Goal: Transaction & Acquisition: Purchase product/service

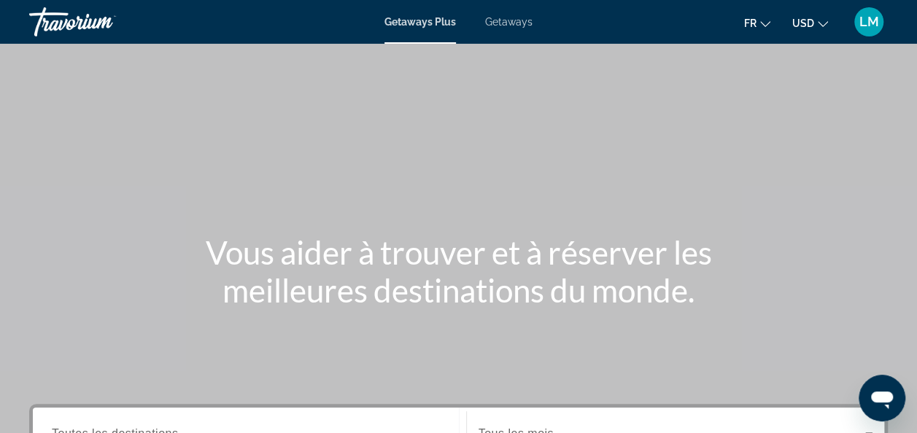
click at [806, 29] on button "USD USD ($) MXN (Mex$) CAD (Can$) GBP (£) EUR (€) AUD (A$) NZD (NZ$) CNY (CN¥)" at bounding box center [810, 22] width 36 height 21
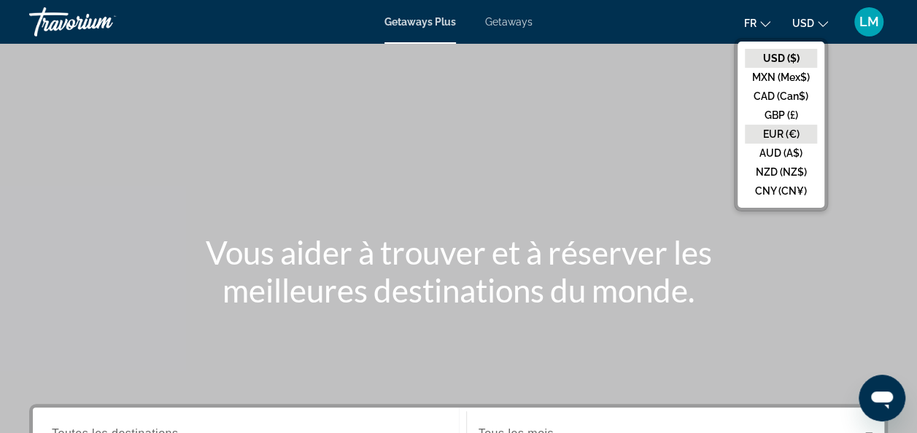
click at [776, 141] on button "EUR (€)" at bounding box center [780, 134] width 72 height 19
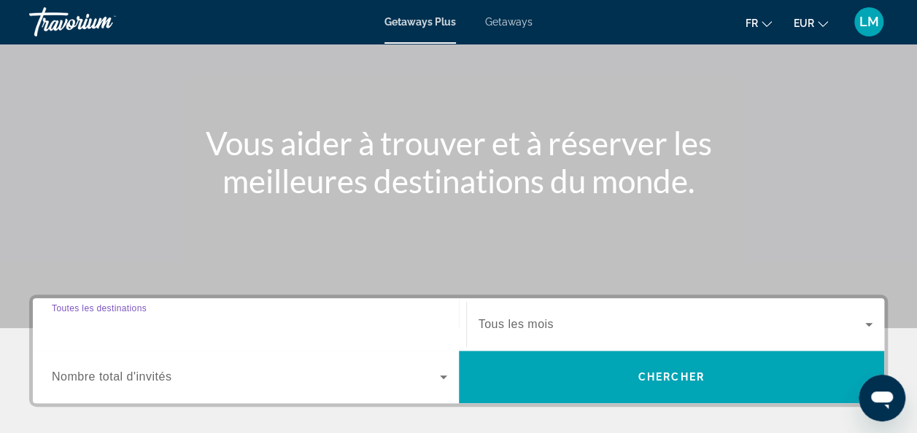
click at [219, 328] on input "Destination Toutes les destinations" at bounding box center [249, 324] width 395 height 17
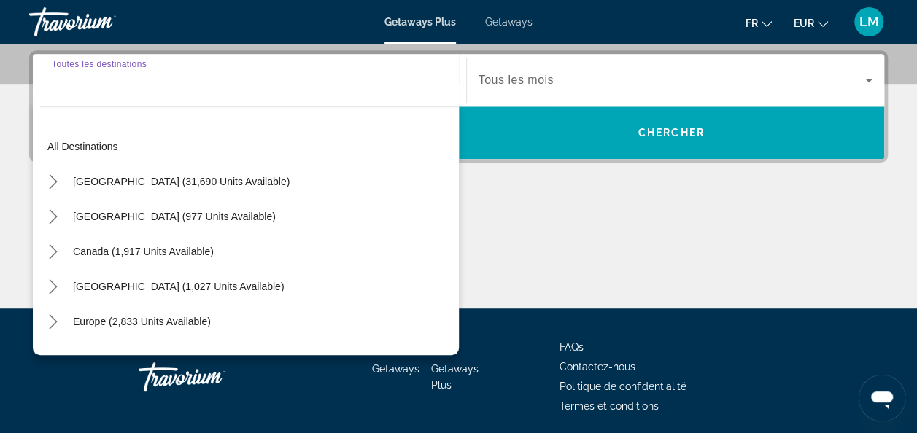
scroll to position [356, 0]
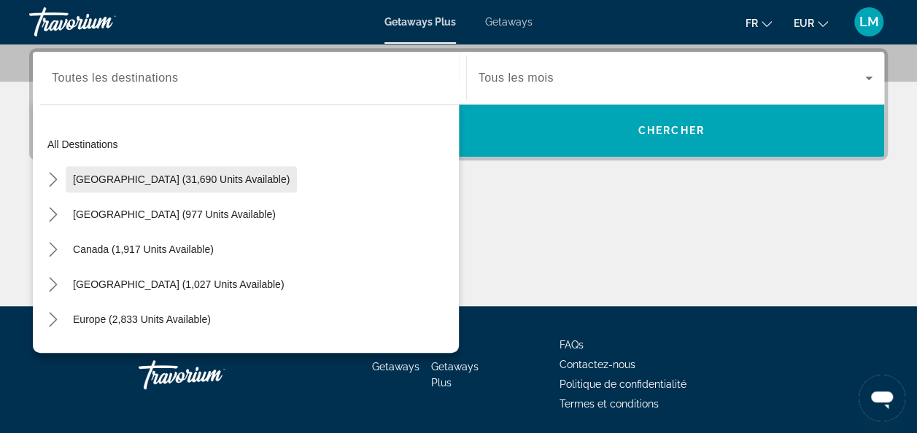
drag, startPoint x: 218, startPoint y: 93, endPoint x: 206, endPoint y: 161, distance: 68.9
click at [206, 104] on div "Destination Toutes les destinations All destinations United States (31,690 unit…" at bounding box center [249, 78] width 419 height 52
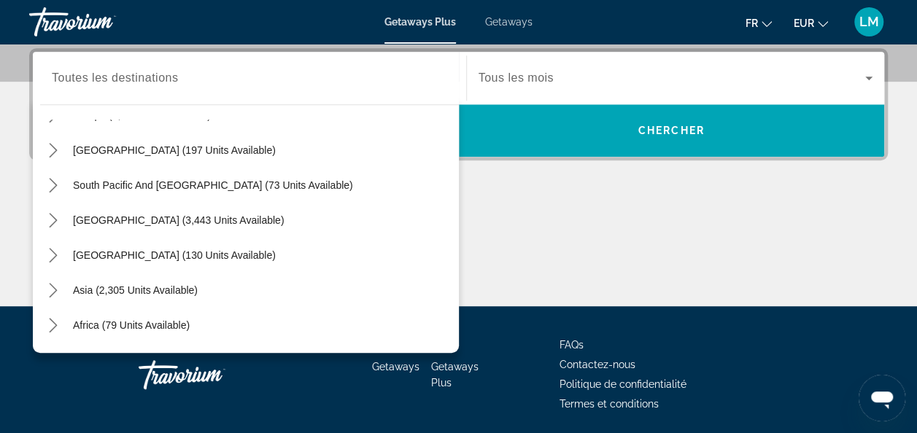
scroll to position [236, 0]
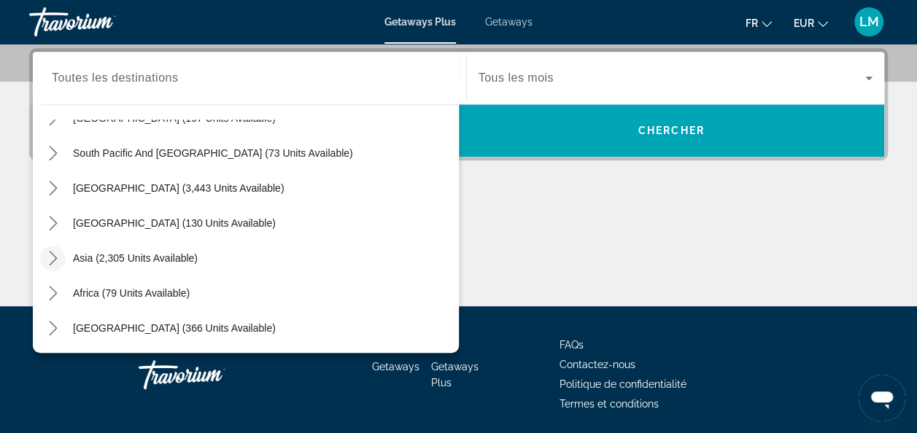
click at [54, 260] on icon "Toggle Asia (2,305 units available) submenu" at bounding box center [53, 258] width 15 height 15
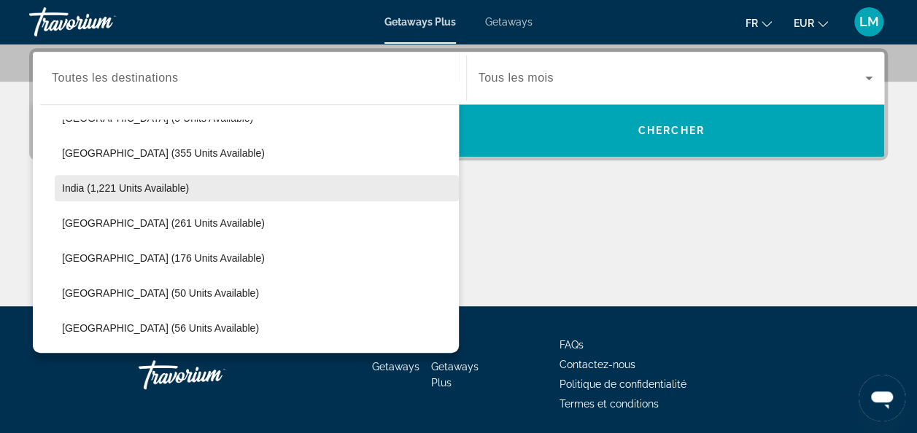
scroll to position [412, 0]
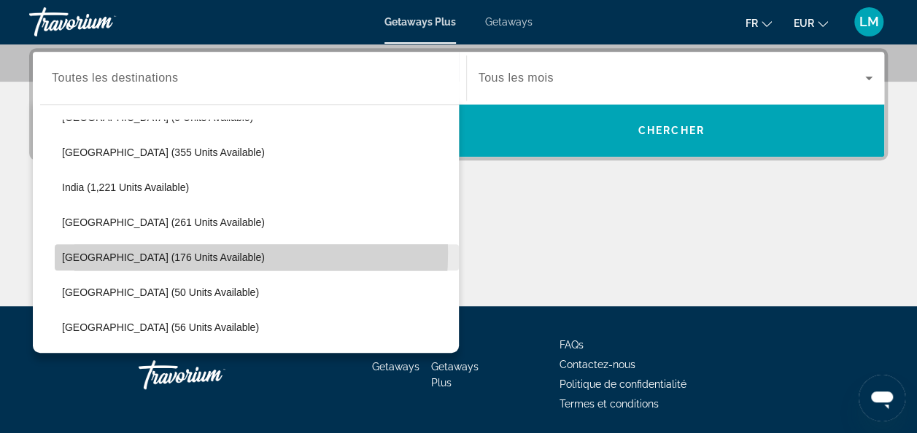
click at [168, 252] on span "Malaysia (176 units available)" at bounding box center [163, 258] width 203 height 12
type input "**********"
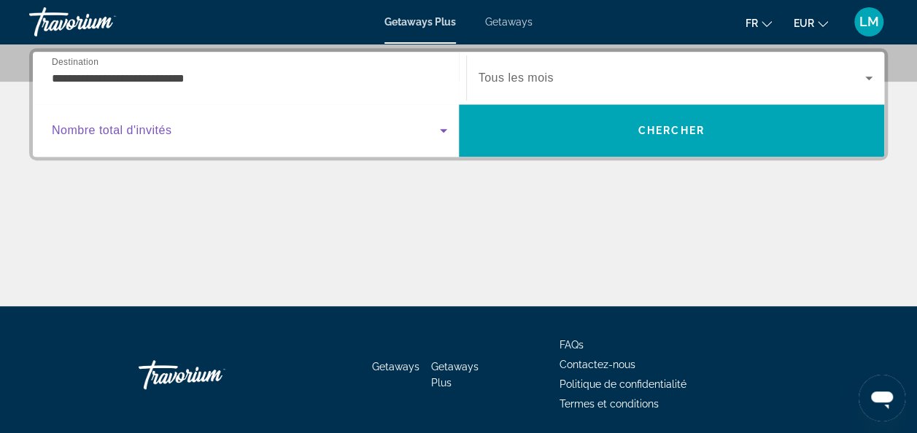
click at [184, 134] on span "Search widget" at bounding box center [246, 130] width 388 height 17
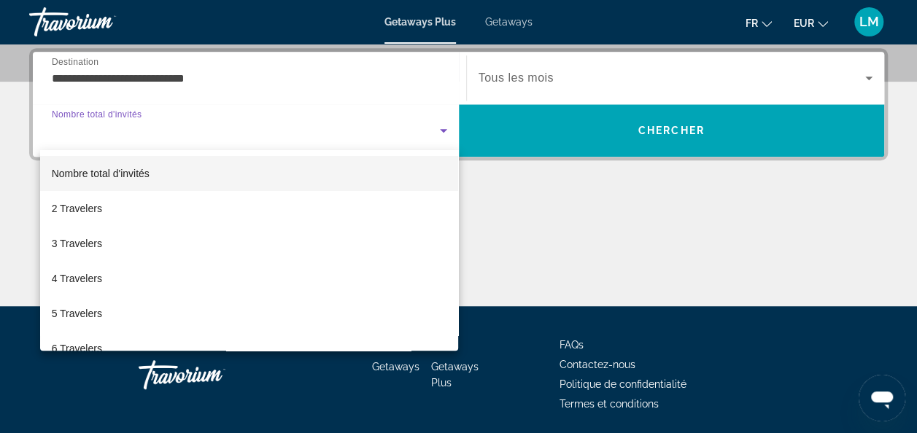
click at [182, 182] on mat-option "Nombre total d'invités" at bounding box center [249, 173] width 419 height 35
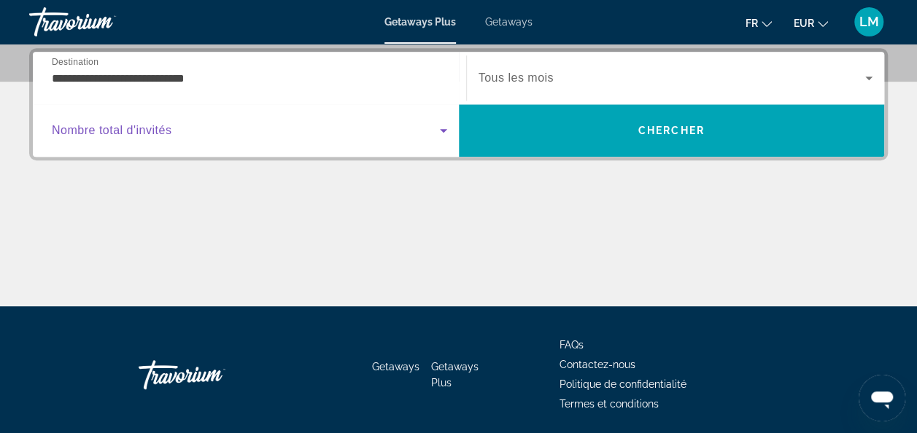
click at [551, 61] on div "Search widget" at bounding box center [675, 78] width 394 height 41
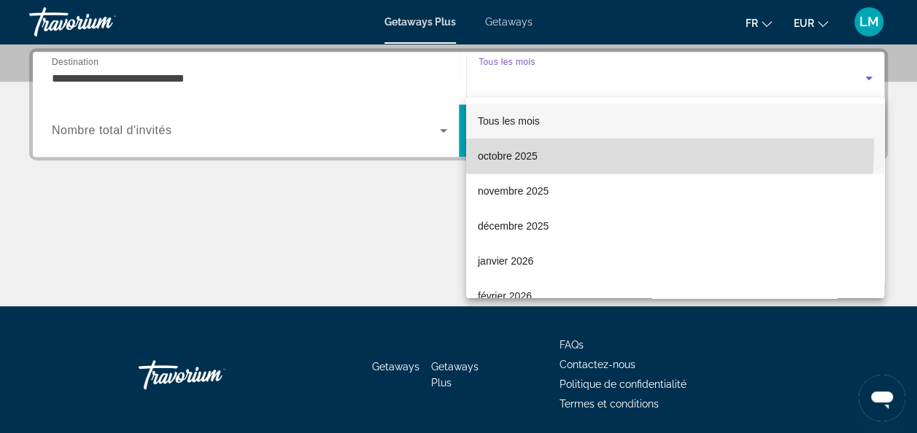
click at [532, 146] on mat-option "octobre 2025" at bounding box center [675, 156] width 418 height 35
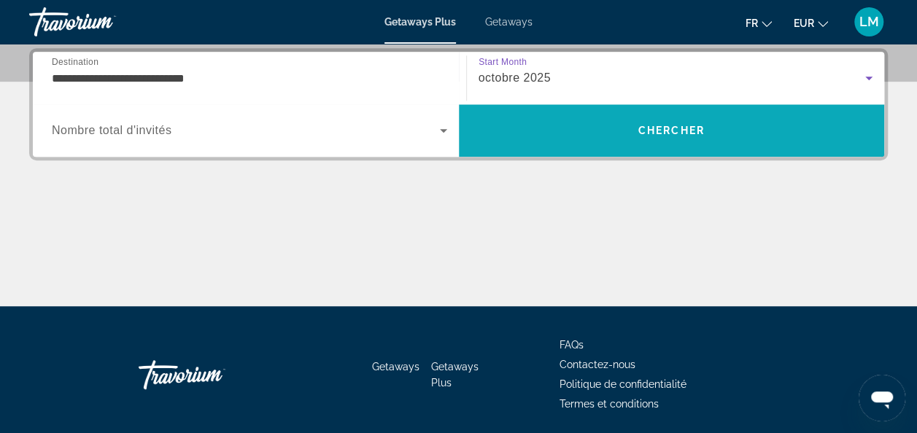
click at [548, 139] on span "Search" at bounding box center [672, 130] width 426 height 35
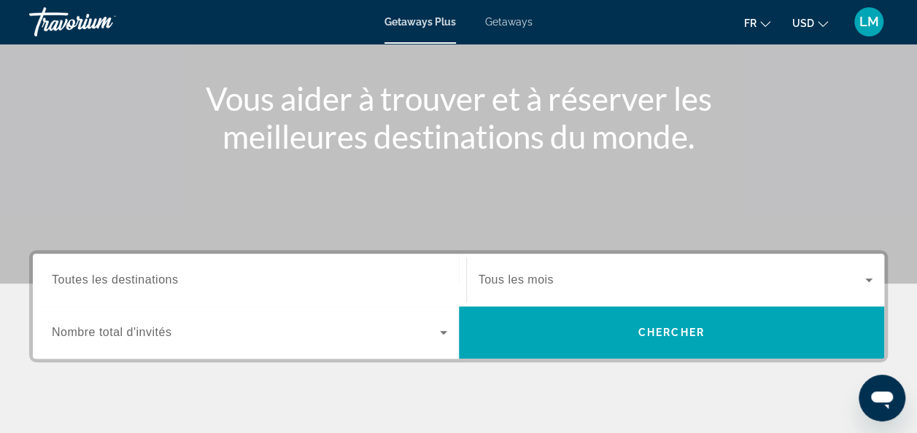
click at [216, 292] on div "Search widget" at bounding box center [249, 281] width 395 height 42
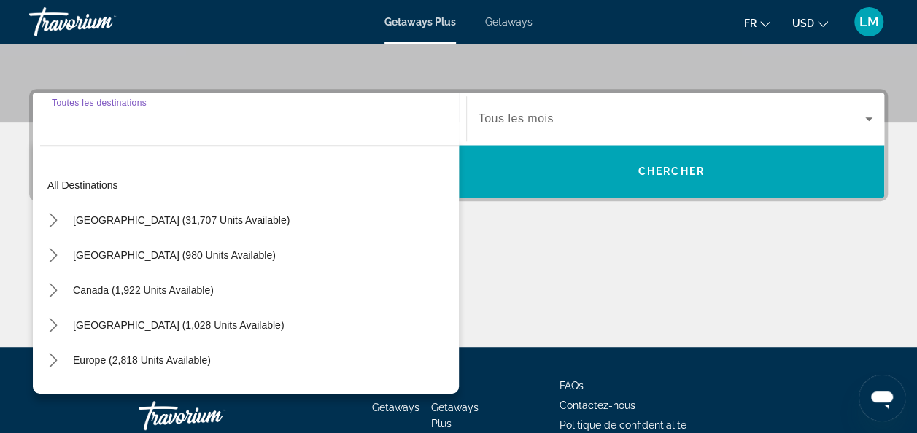
scroll to position [356, 0]
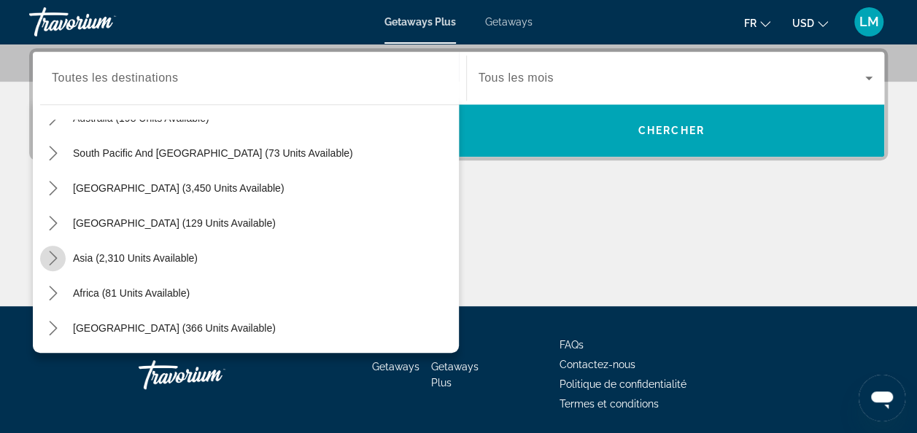
click at [58, 252] on icon "Toggle Asia (2,310 units available) submenu" at bounding box center [53, 258] width 15 height 15
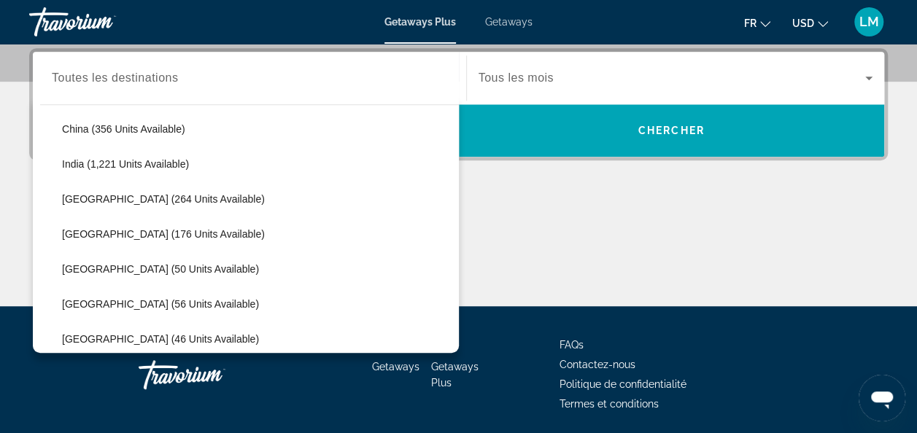
scroll to position [436, 0]
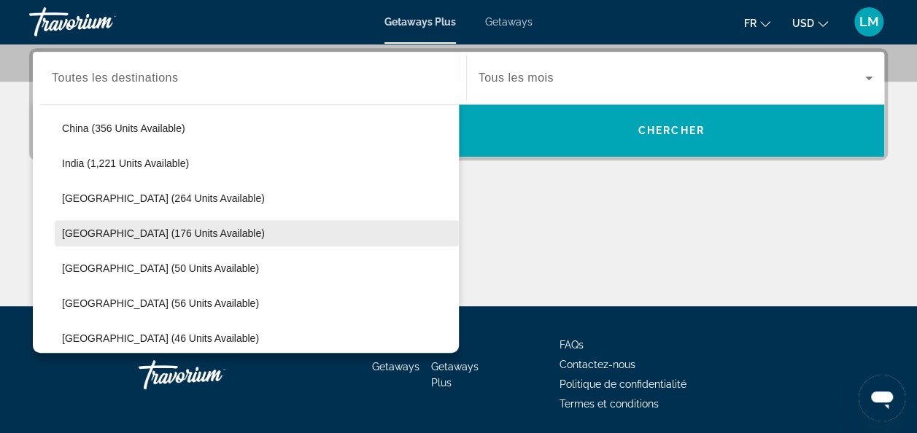
click at [115, 222] on span "Select destination: Malaysia (176 units available)" at bounding box center [257, 233] width 404 height 35
type input "**********"
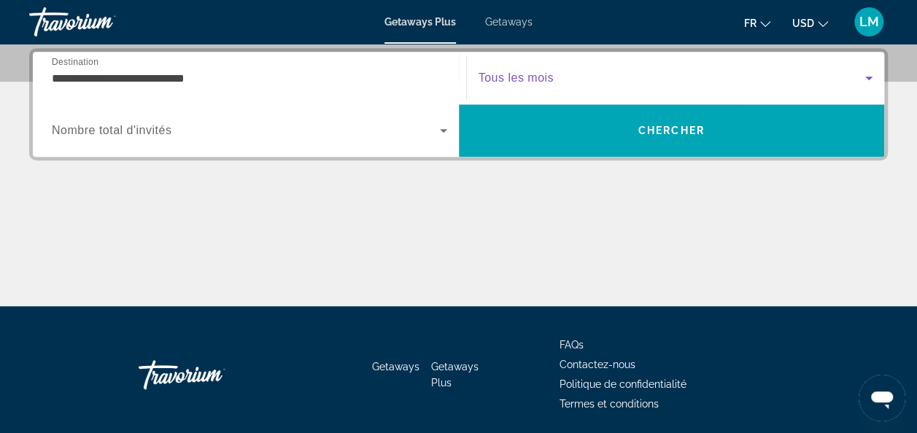
click at [588, 76] on span "Search widget" at bounding box center [671, 77] width 387 height 17
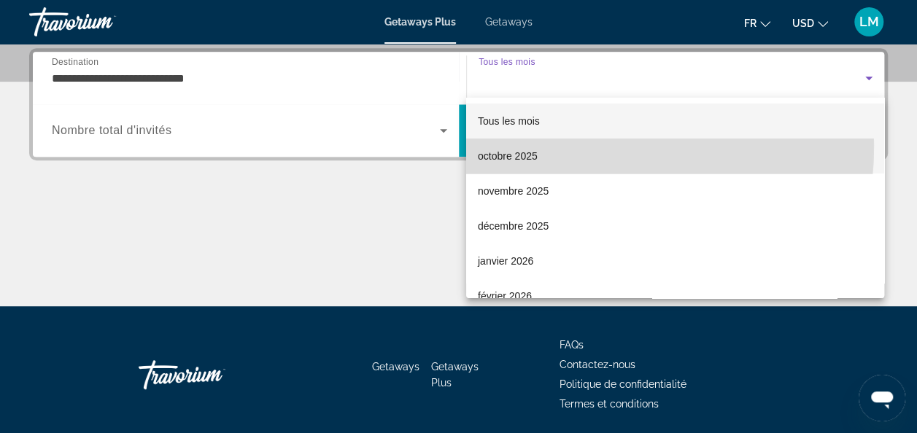
click at [537, 146] on mat-option "octobre 2025" at bounding box center [675, 156] width 418 height 35
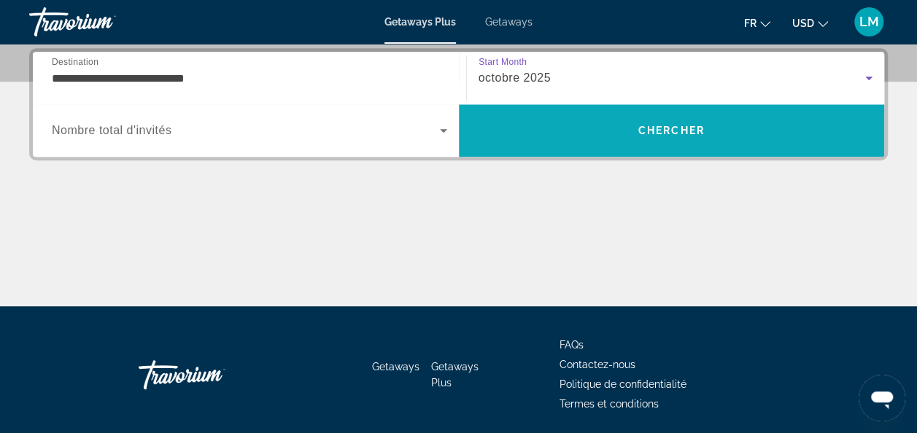
click at [541, 145] on span "Search" at bounding box center [672, 130] width 426 height 35
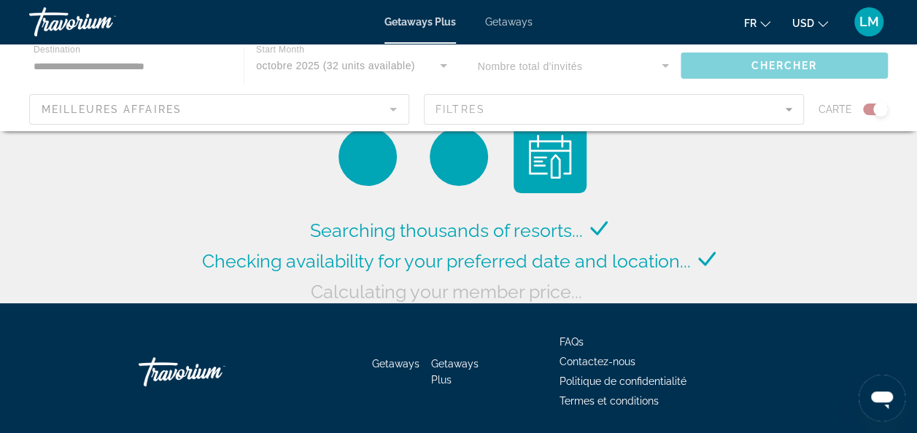
click at [815, 24] on button "USD USD ($) MXN (Mex$) CAD (Can$) GBP (£) EUR (€) AUD (A$) NZD (NZ$) CNY (CN¥)" at bounding box center [810, 22] width 36 height 21
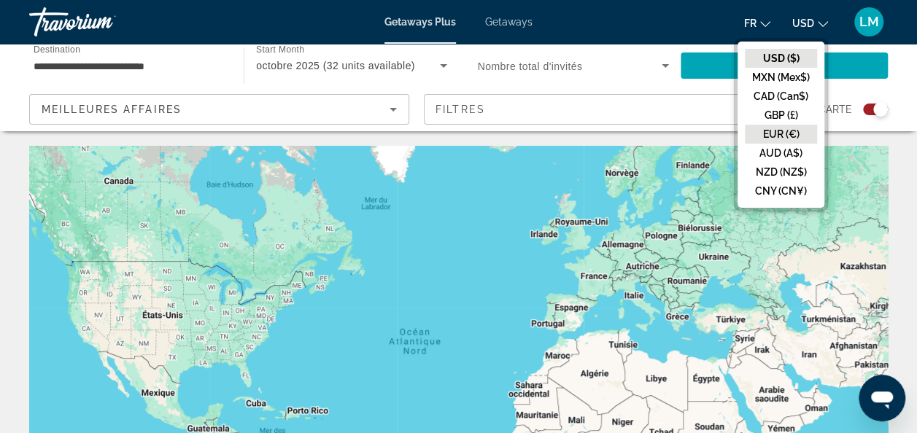
click at [780, 131] on button "EUR (€)" at bounding box center [780, 134] width 72 height 19
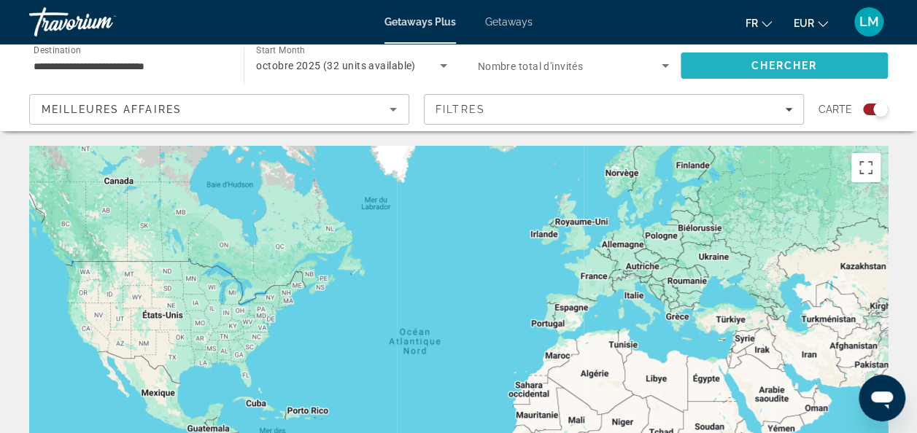
click at [797, 66] on span "Chercher" at bounding box center [783, 66] width 66 height 12
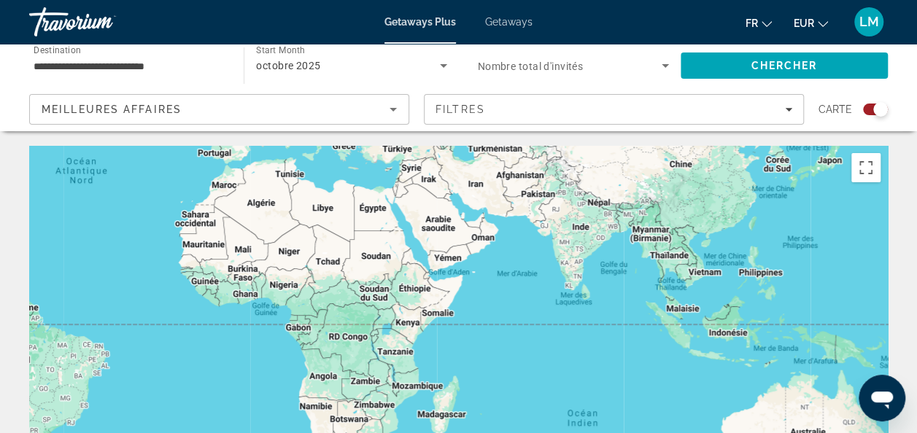
drag, startPoint x: 784, startPoint y: 327, endPoint x: 446, endPoint y: 154, distance: 379.6
click at [446, 154] on div "Main content" at bounding box center [458, 364] width 858 height 437
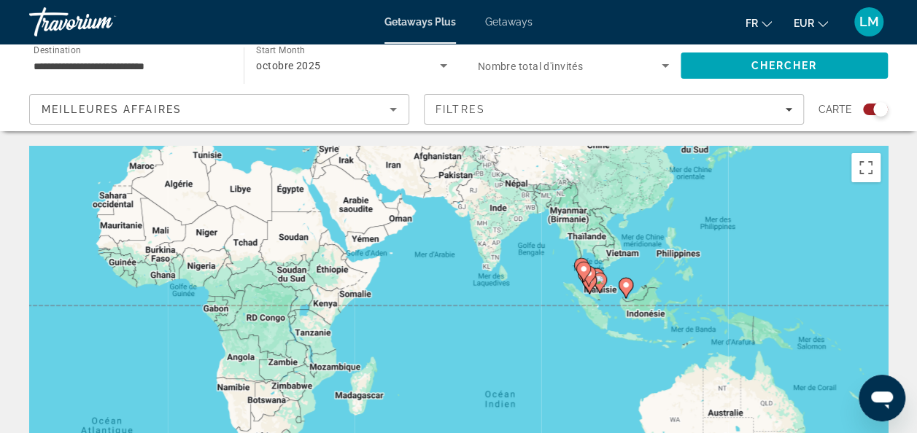
drag, startPoint x: 696, startPoint y: 332, endPoint x: 610, endPoint y: 313, distance: 87.4
click at [610, 313] on div "Pour activer le glissement avec le clavier, appuyez sur Alt+Entrée. Une fois ce…" at bounding box center [458, 364] width 858 height 437
click at [601, 295] on div "Pour activer le glissement avec le clavier, appuyez sur Alt+Entrée. Une fois ce…" at bounding box center [458, 364] width 858 height 437
click at [596, 285] on icon "Main content" at bounding box center [598, 282] width 13 height 19
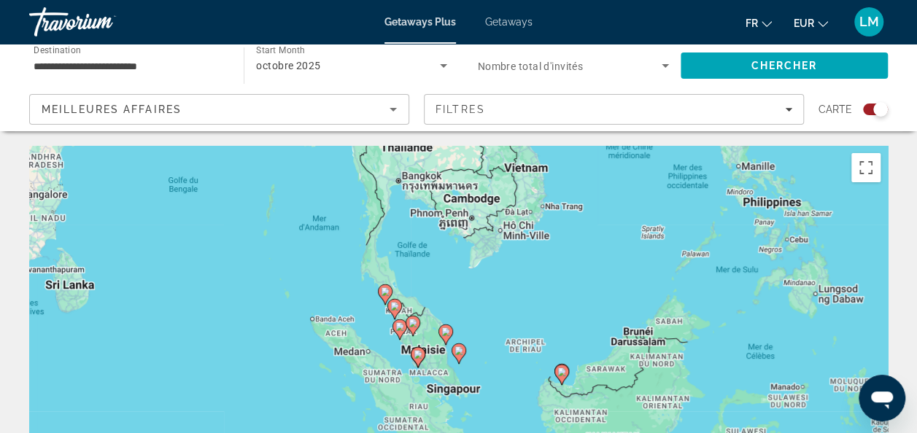
click at [421, 362] on gmp-advanced-marker "Main content" at bounding box center [418, 357] width 15 height 22
type input "**********"
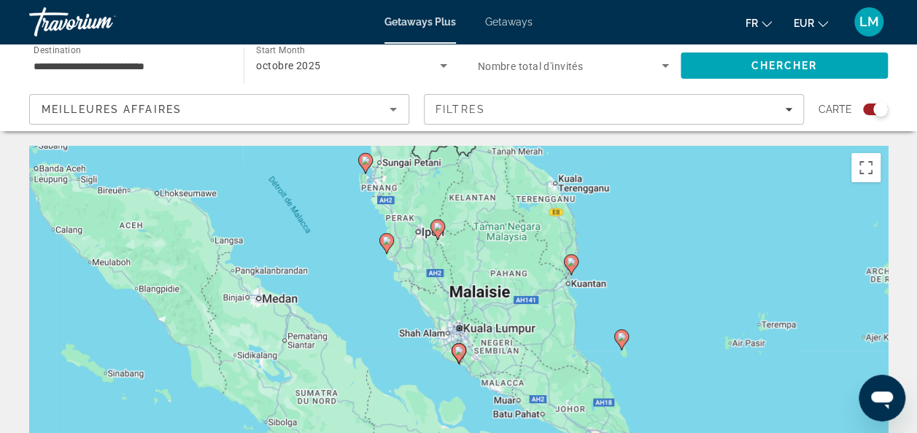
click at [464, 349] on icon "Main content" at bounding box center [457, 353] width 13 height 19
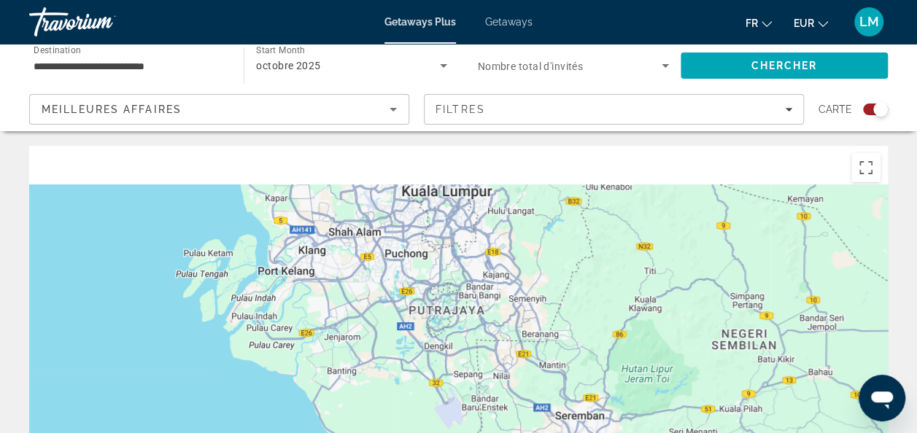
drag, startPoint x: 525, startPoint y: 280, endPoint x: 510, endPoint y: 402, distance: 123.4
click at [510, 402] on div "Pour activer le glissement avec le clavier, appuyez sur Alt+Entrée. Une fois ce…" at bounding box center [458, 364] width 858 height 437
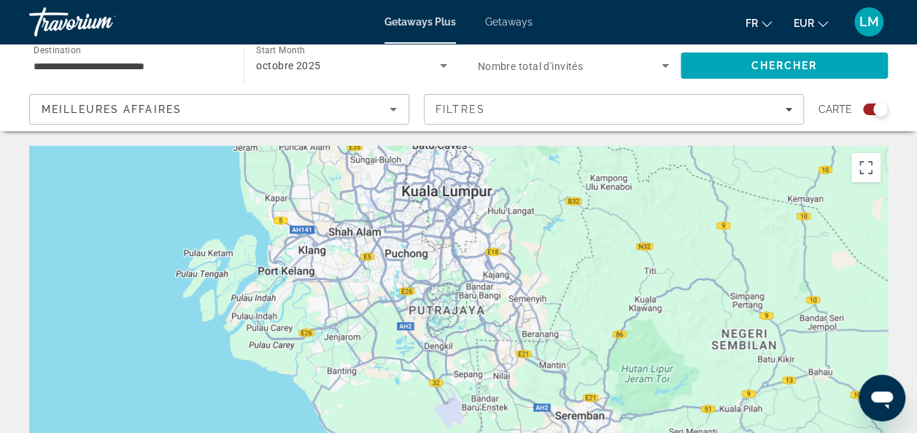
click at [512, 28] on div "Getaways Plus Getaways fr English Español Français Italiano Português русский E…" at bounding box center [458, 22] width 917 height 38
click at [507, 25] on span "Getaways" at bounding box center [508, 22] width 47 height 12
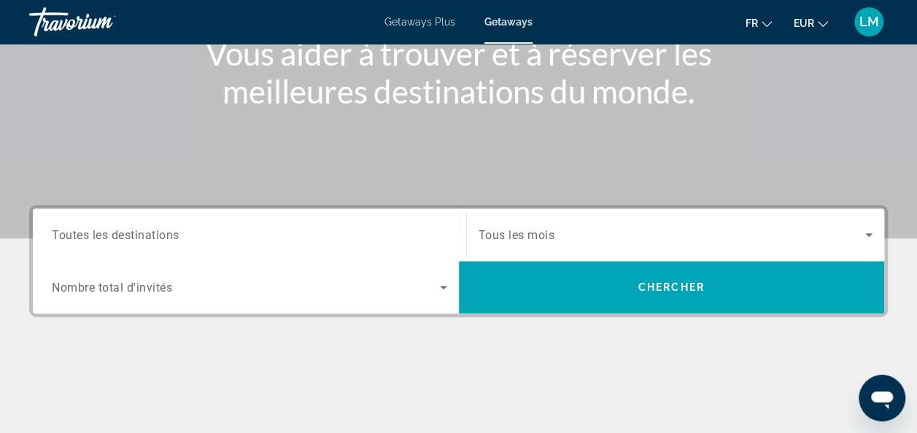
scroll to position [200, 0]
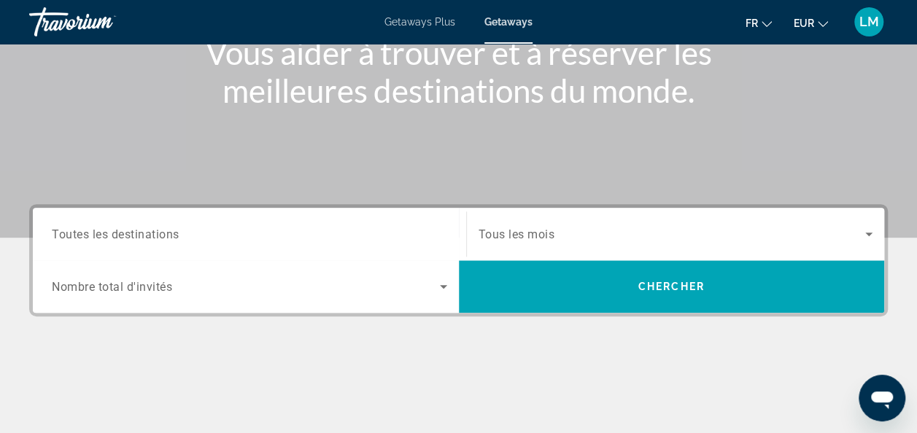
click at [230, 222] on div "Search widget" at bounding box center [249, 235] width 395 height 42
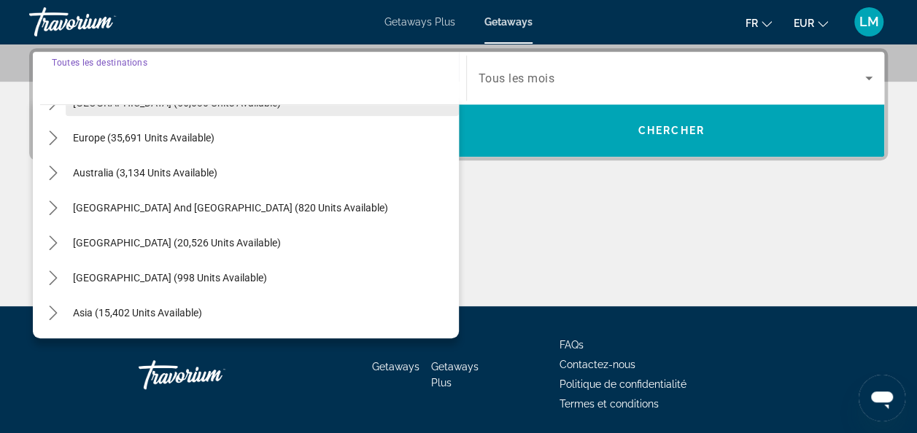
scroll to position [169, 0]
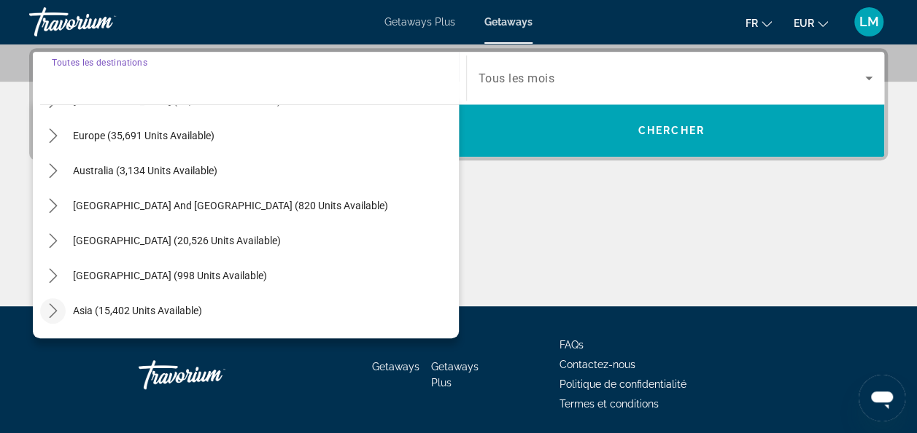
click at [54, 305] on icon "Toggle Asia (15,402 units available) submenu" at bounding box center [53, 310] width 15 height 15
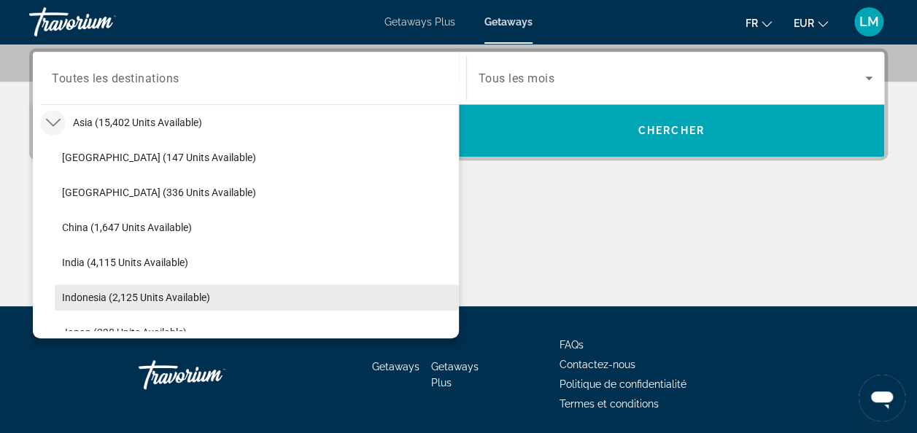
scroll to position [464, 0]
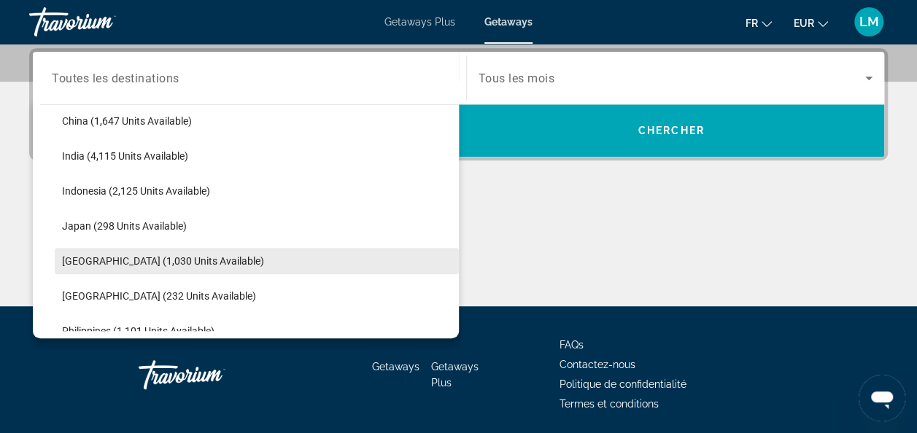
click at [132, 257] on span "Malaysia (1,030 units available)" at bounding box center [163, 261] width 202 height 12
type input "**********"
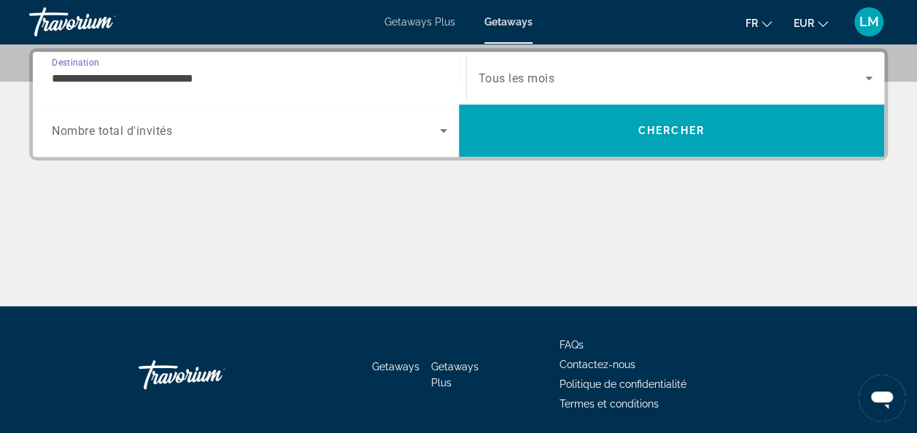
click at [537, 71] on span "Tous les mois" at bounding box center [516, 78] width 77 height 14
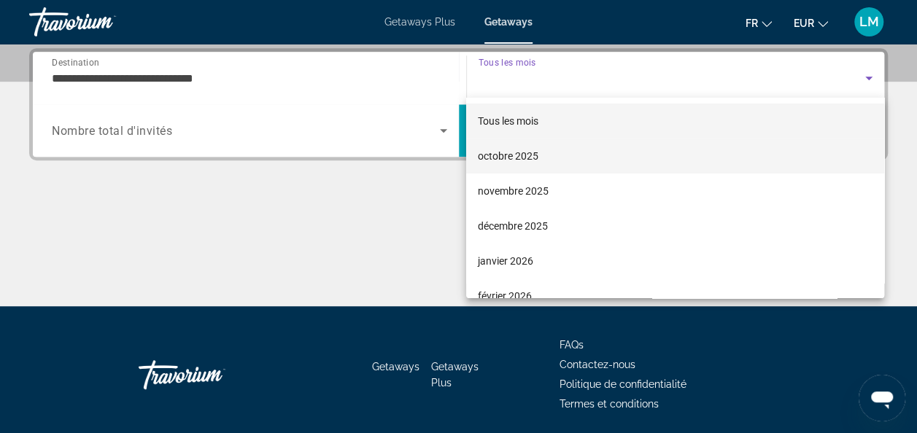
click at [534, 147] on span "octobre 2025" at bounding box center [508, 155] width 61 height 17
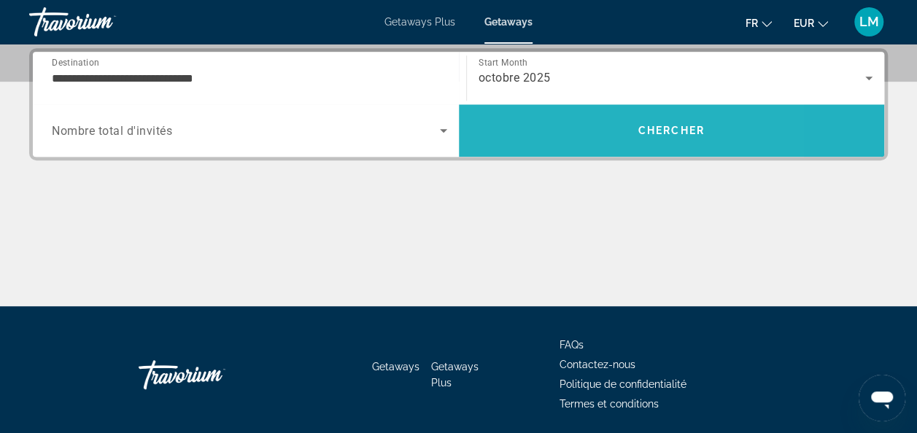
click at [566, 130] on span "Search" at bounding box center [672, 130] width 426 height 35
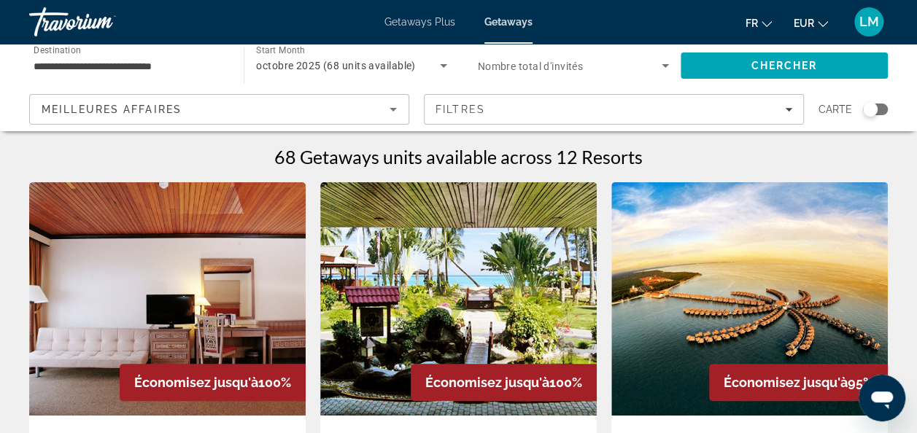
click at [879, 114] on div "Search widget" at bounding box center [875, 110] width 25 height 12
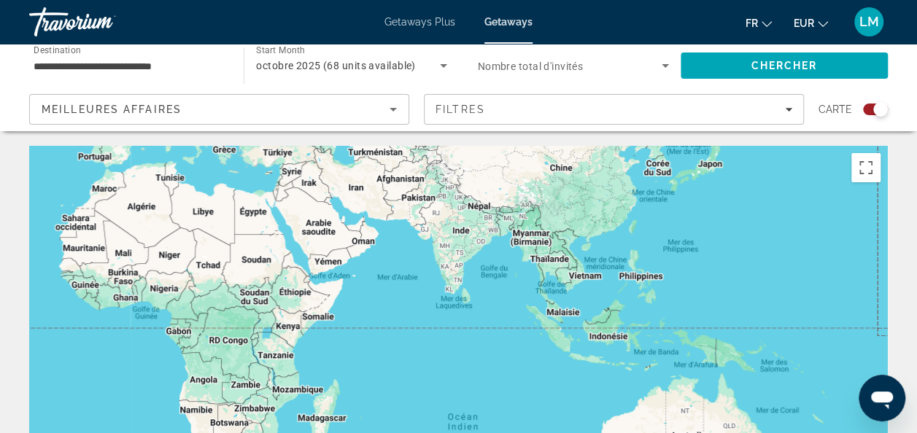
drag, startPoint x: 796, startPoint y: 344, endPoint x: 336, endPoint y: 176, distance: 489.9
click at [336, 176] on div "Main content" at bounding box center [458, 364] width 858 height 437
click at [548, 303] on image "Main content" at bounding box center [552, 303] width 9 height 9
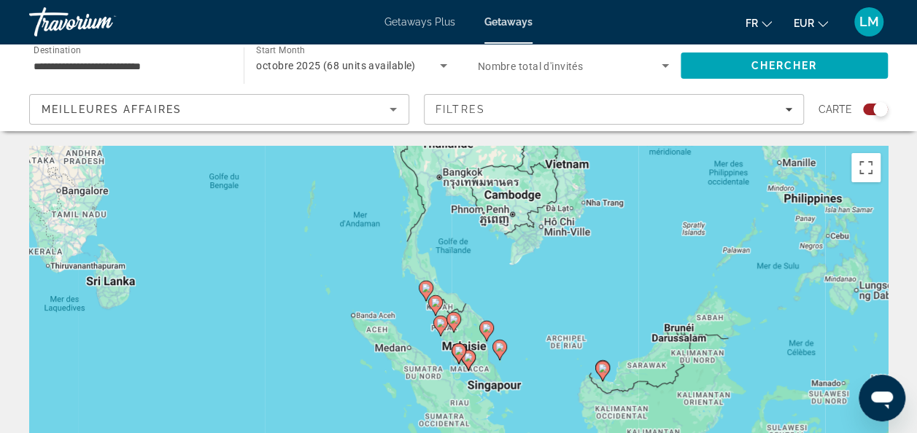
click at [461, 354] on image "Main content" at bounding box center [458, 350] width 9 height 9
type input "**********"
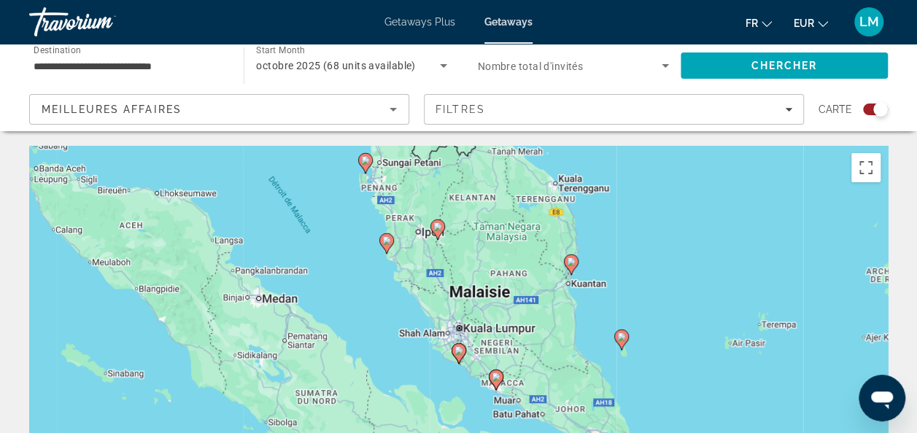
click at [461, 356] on icon "Main content" at bounding box center [457, 353] width 13 height 19
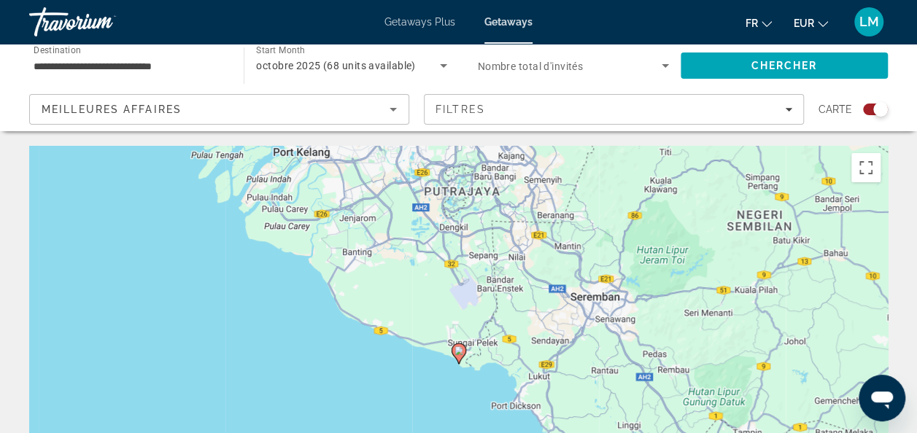
click at [55, 25] on div "Travorium" at bounding box center [102, 22] width 146 height 38
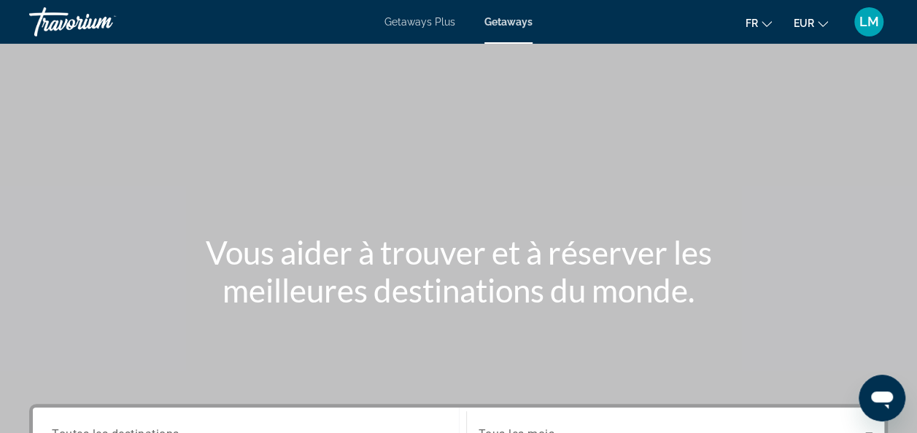
click at [83, 23] on div "Travorium" at bounding box center [102, 22] width 146 height 38
click at [45, 23] on div "Travorium" at bounding box center [102, 22] width 146 height 38
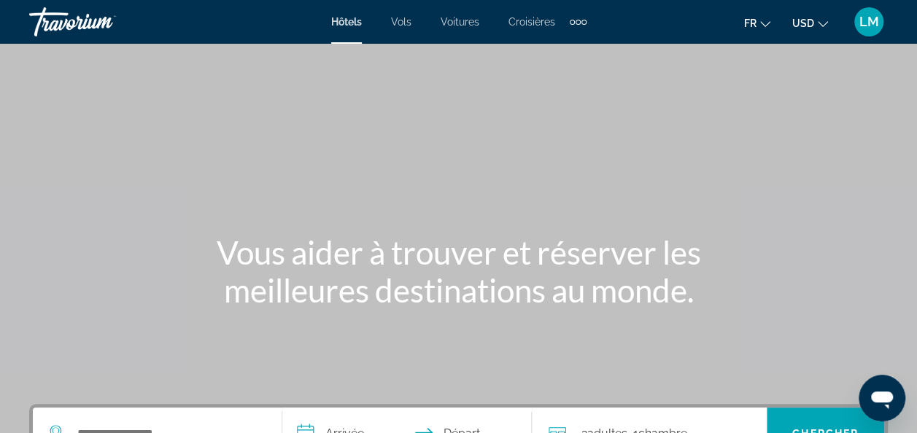
click at [809, 26] on span "USD" at bounding box center [803, 23] width 22 height 12
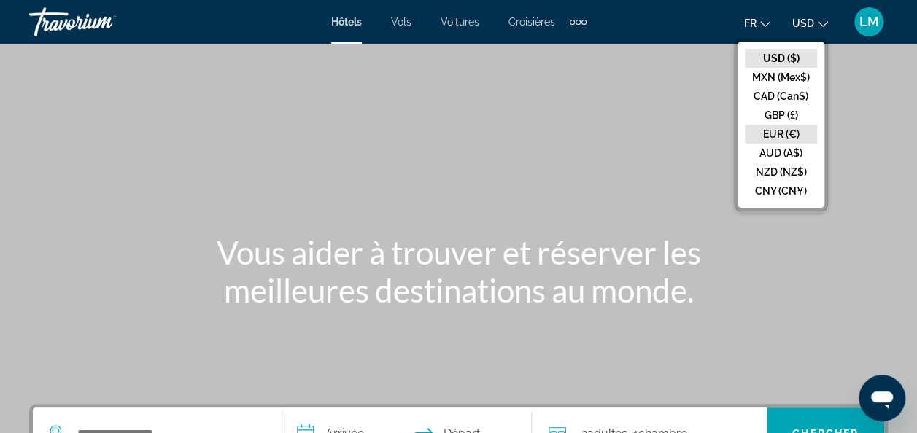
click at [784, 127] on button "EUR (€)" at bounding box center [780, 134] width 72 height 19
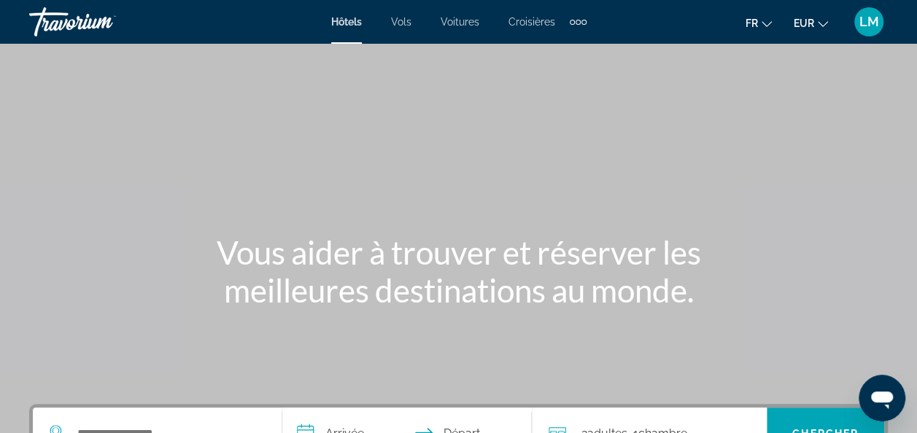
click at [575, 24] on div "Extra navigation items" at bounding box center [577, 22] width 17 height 22
click at [617, 21] on div "fr English Español Français Italiano Português русский EUR USD ($) MXN (Mex$) C…" at bounding box center [744, 22] width 287 height 31
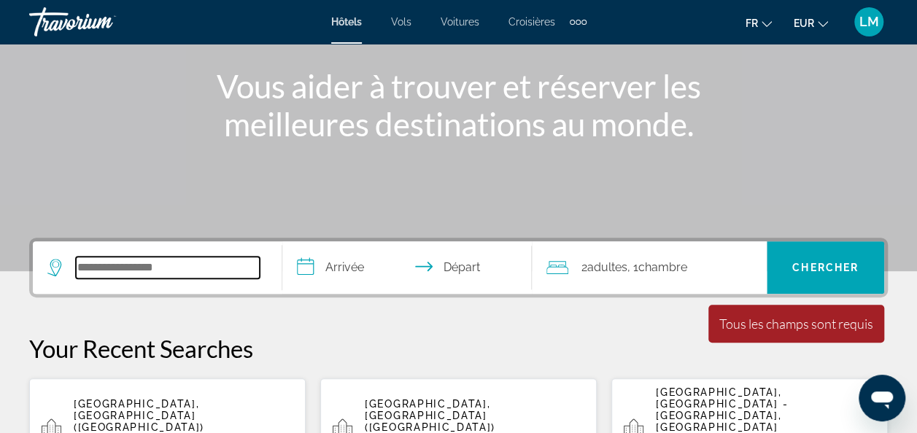
click at [133, 260] on input "Search hotel destination" at bounding box center [168, 268] width 184 height 22
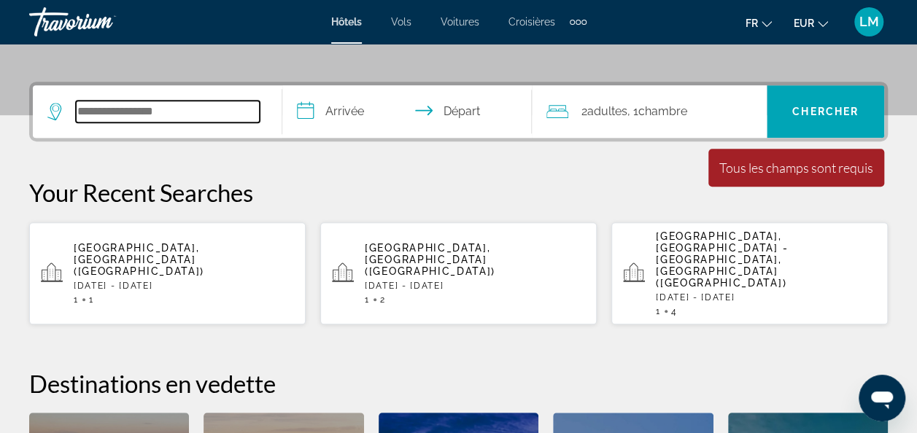
scroll to position [356, 0]
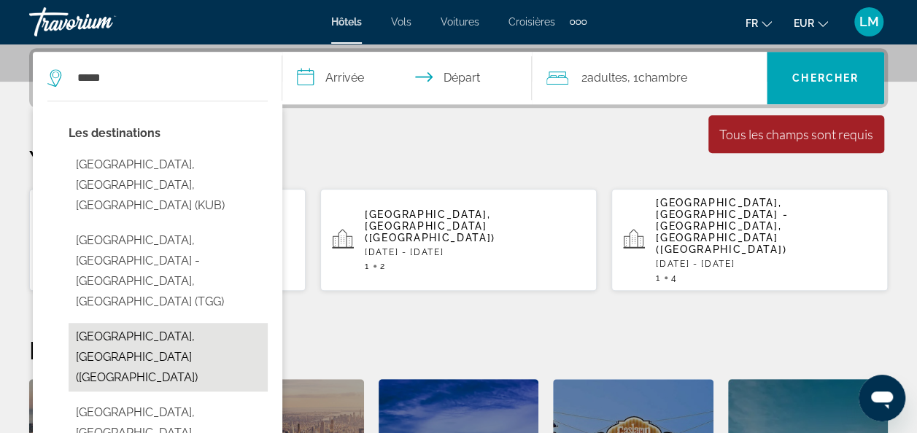
click at [186, 323] on button "[GEOGRAPHIC_DATA], [GEOGRAPHIC_DATA] ([GEOGRAPHIC_DATA])" at bounding box center [168, 357] width 199 height 69
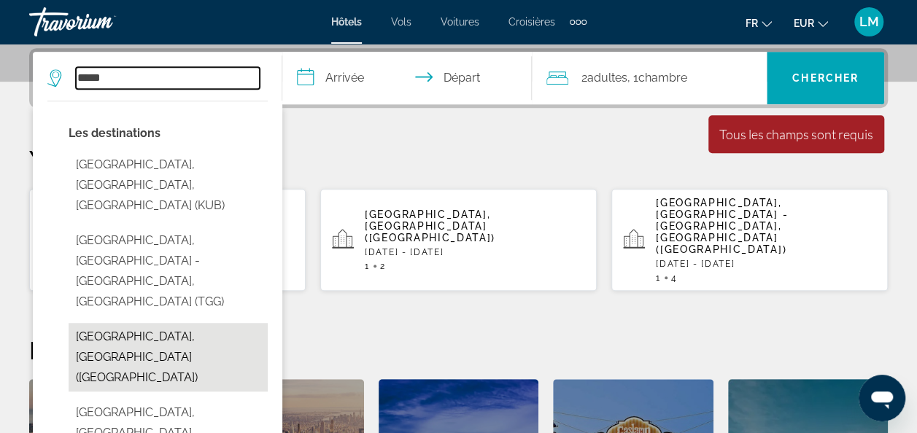
type input "**********"
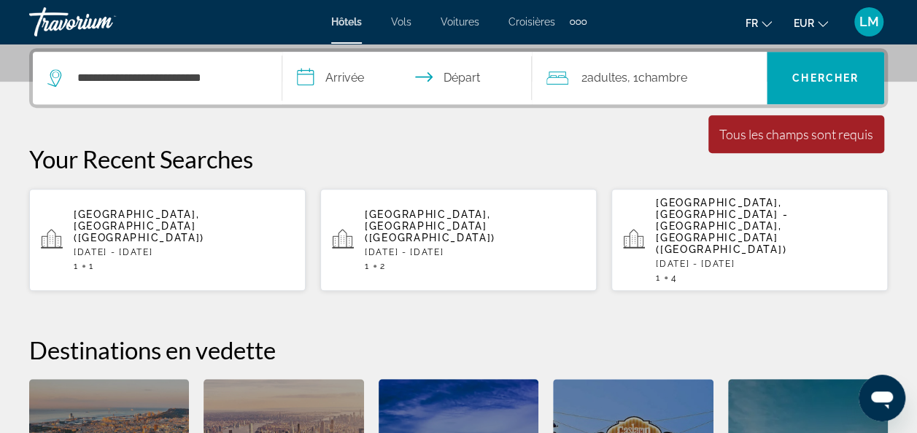
click at [356, 73] on input "**********" at bounding box center [409, 80] width 255 height 57
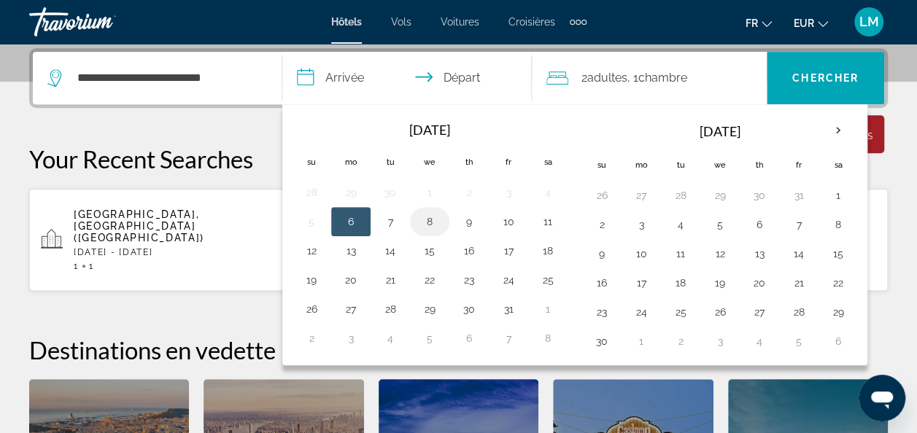
click at [424, 217] on button "8" at bounding box center [429, 221] width 23 height 20
click at [398, 23] on span "Vols" at bounding box center [401, 22] width 20 height 12
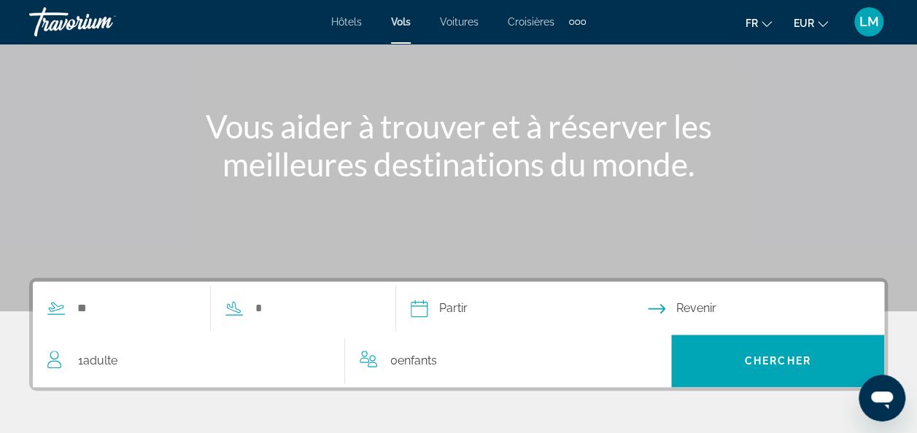
scroll to position [127, 0]
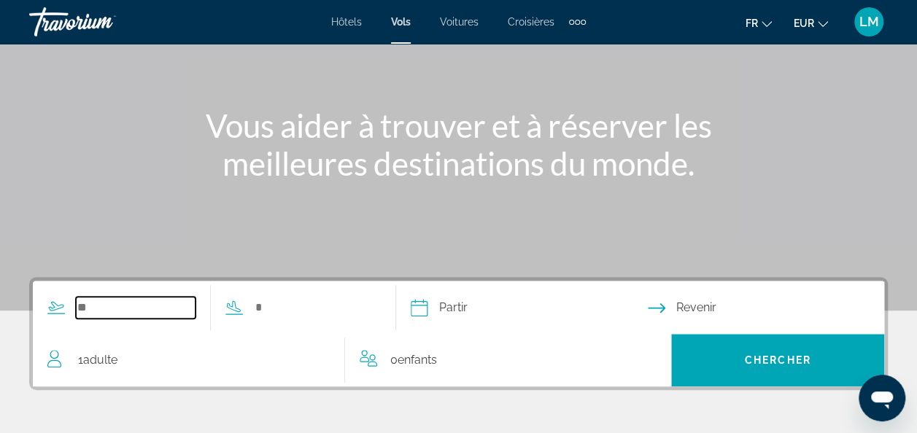
click at [120, 299] on input "Search widget" at bounding box center [136, 308] width 120 height 22
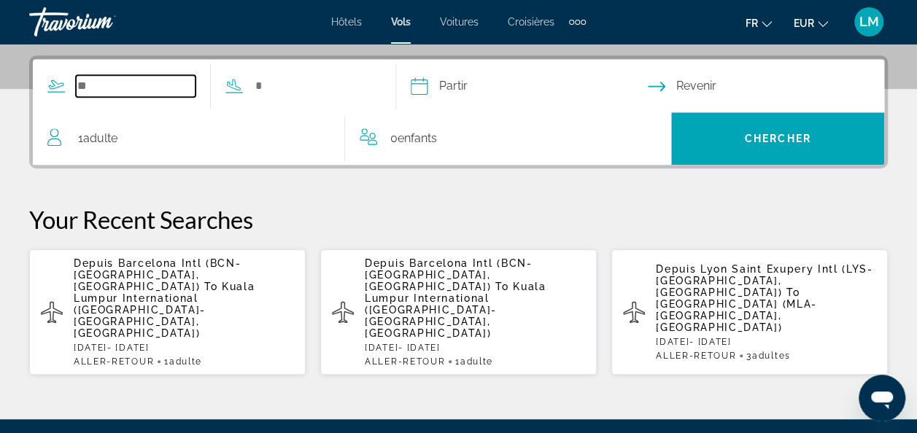
scroll to position [356, 0]
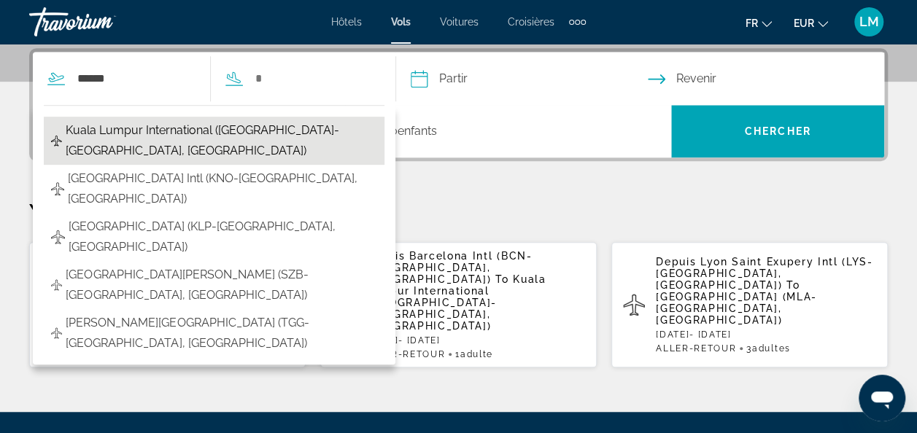
click at [144, 133] on span "Kuala Lumpur International ([GEOGRAPHIC_DATA]-[GEOGRAPHIC_DATA], [GEOGRAPHIC_DA…" at bounding box center [221, 140] width 311 height 41
type input "**********"
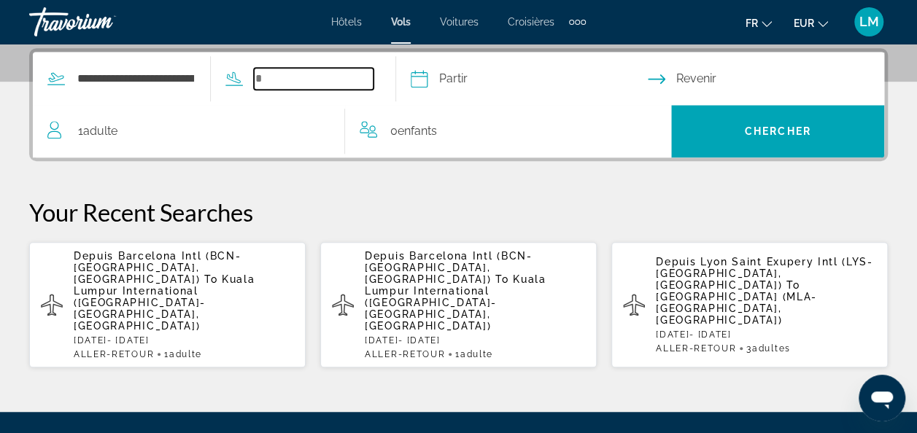
click at [294, 74] on input "Search widget" at bounding box center [314, 79] width 120 height 22
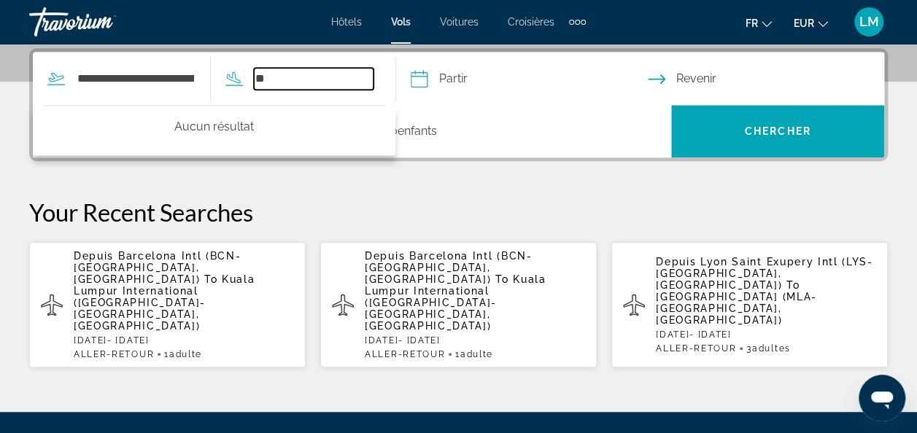
type input "*"
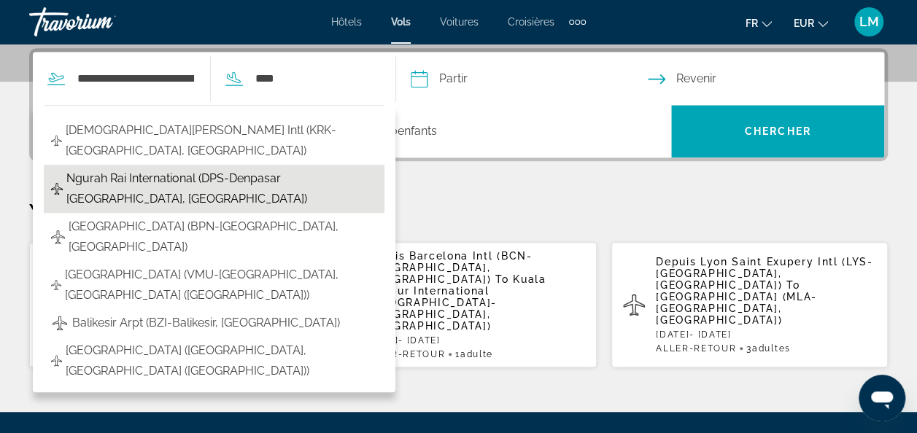
click at [311, 168] on span "Ngurah Rai International (DPS-Denpasar [GEOGRAPHIC_DATA], [GEOGRAPHIC_DATA])" at bounding box center [221, 188] width 311 height 41
type input "**********"
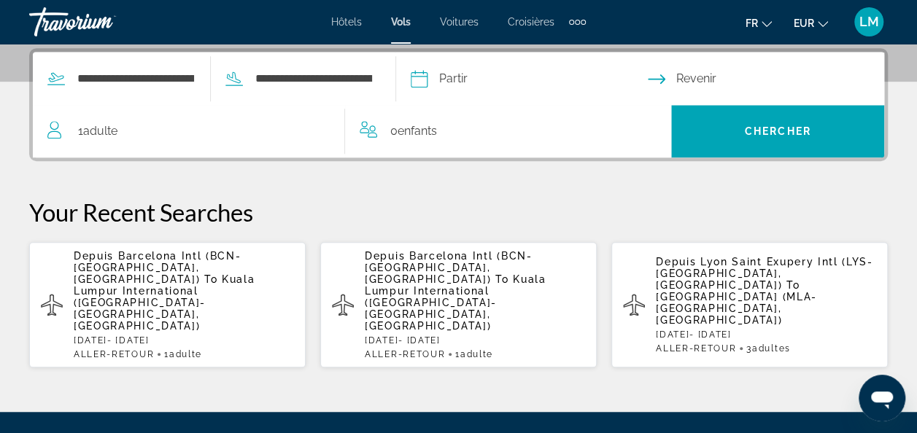
click at [474, 79] on input "Depart date" at bounding box center [528, 80] width 243 height 57
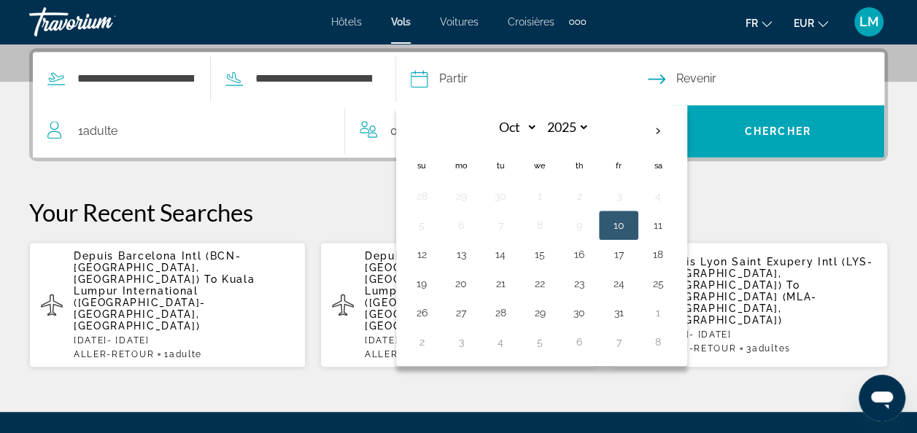
click at [630, 223] on button "10" at bounding box center [618, 225] width 23 height 20
type input "**********"
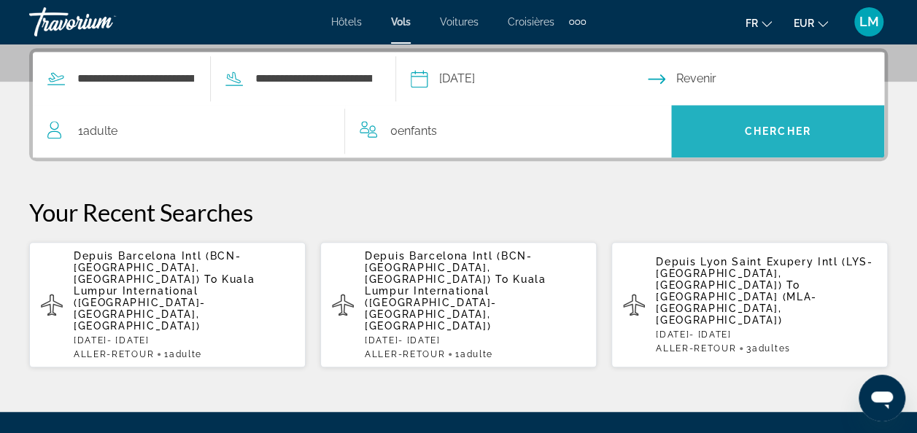
click at [730, 128] on span "Search" at bounding box center [777, 131] width 213 height 35
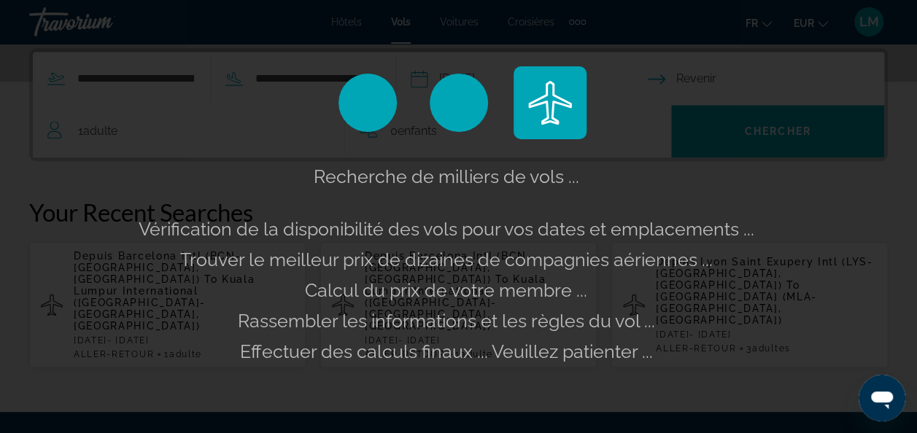
drag, startPoint x: 730, startPoint y: 128, endPoint x: 777, endPoint y: 208, distance: 93.2
click at [777, 208] on div "Recherche de milliers de vols ... Vérification de la disponibilité des vols pou…" at bounding box center [458, 264] width 647 height 206
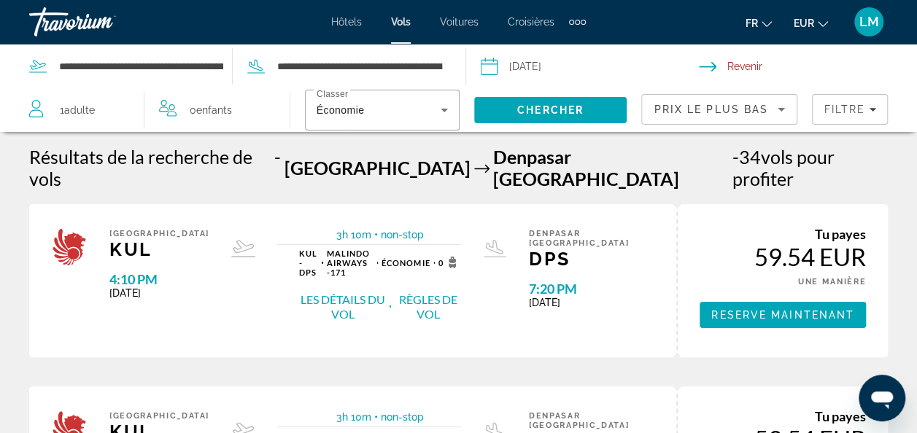
click at [768, 61] on input "Return date" at bounding box center [811, 68] width 224 height 48
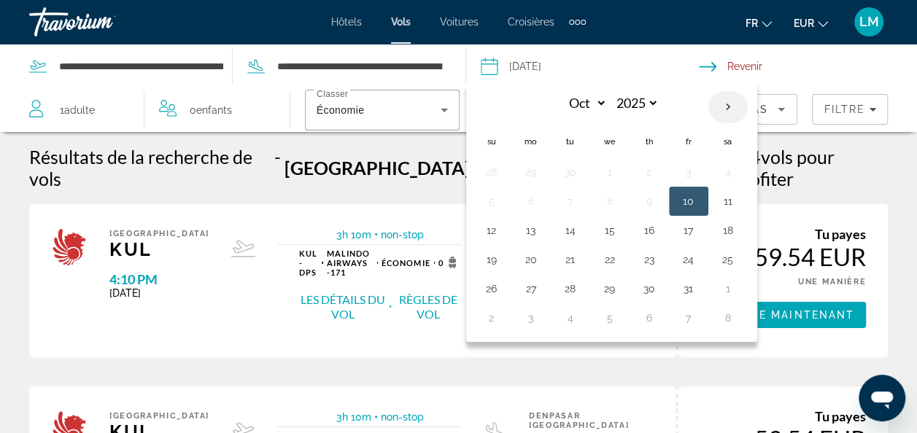
click at [725, 95] on th "Next month" at bounding box center [727, 107] width 39 height 32
select select "**"
click at [569, 198] on button "4" at bounding box center [570, 201] width 23 height 20
type input "**********"
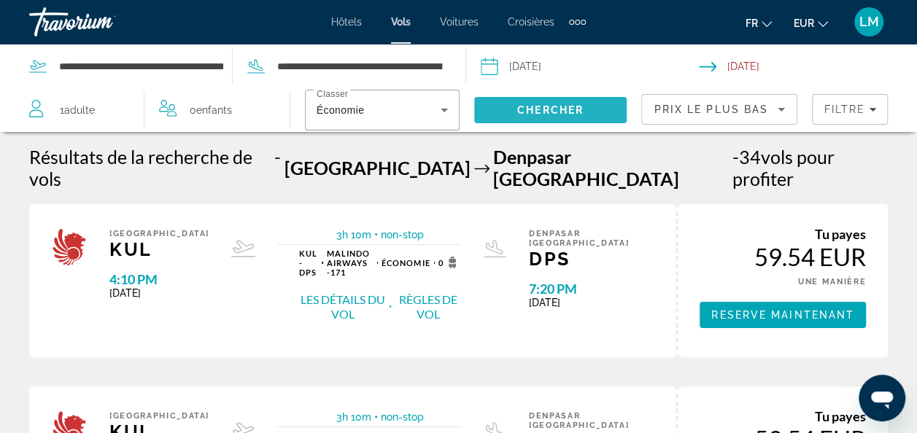
click at [576, 114] on span "Chercher" at bounding box center [550, 110] width 66 height 12
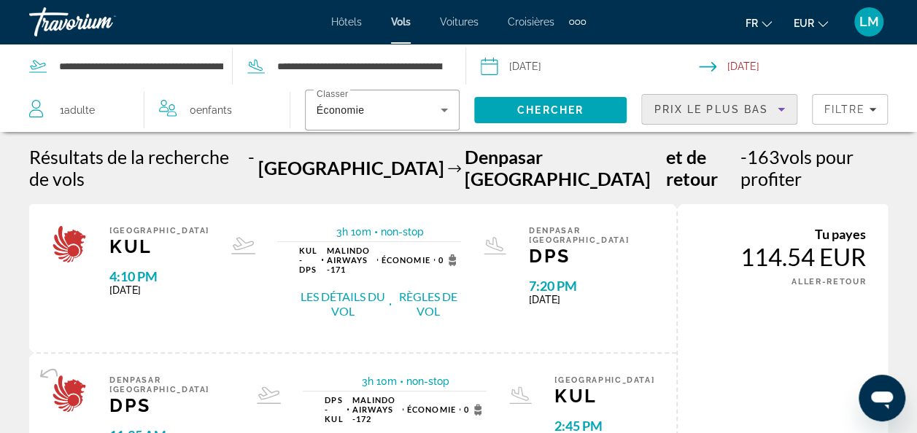
click at [745, 101] on div "Prix ​​le plus bas" at bounding box center [715, 109] width 124 height 17
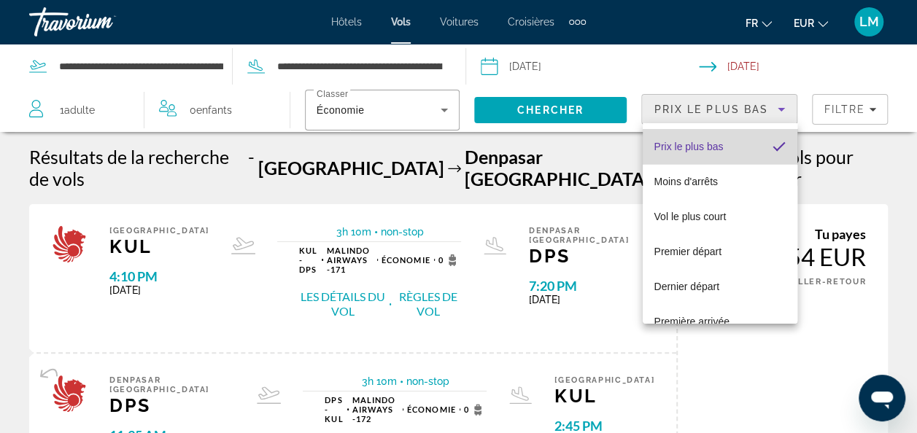
click at [732, 149] on mat-option "Prix ​​le plus bas" at bounding box center [719, 146] width 155 height 35
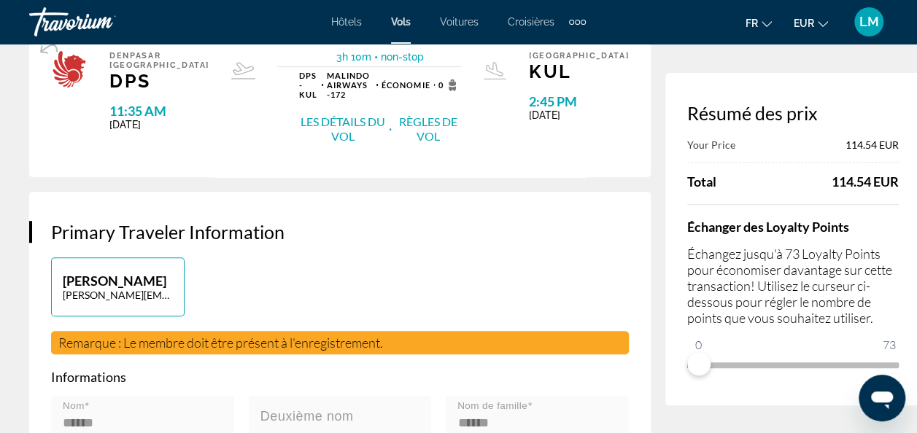
scroll to position [249, 0]
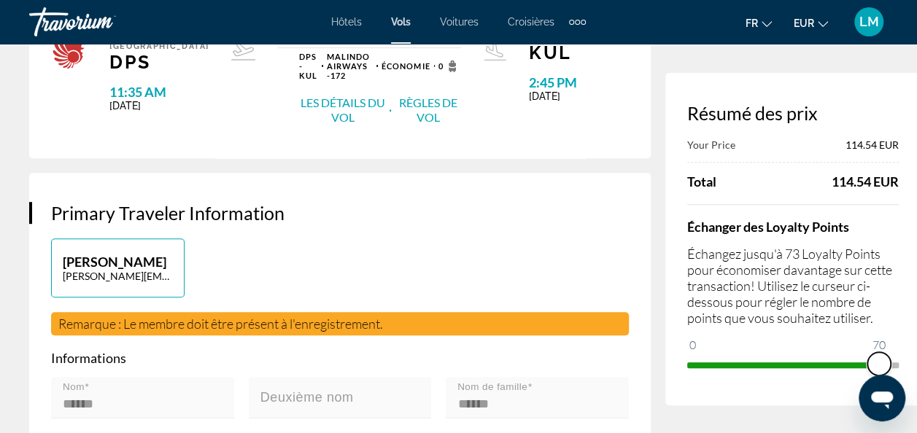
drag, startPoint x: 666, startPoint y: 359, endPoint x: 849, endPoint y: 392, distance: 185.8
click at [849, 392] on div "Résumé des prix Your Price 114.54 EUR Total 114.54 EUR Échanger des Loyalty Poi…" at bounding box center [792, 239] width 255 height 332
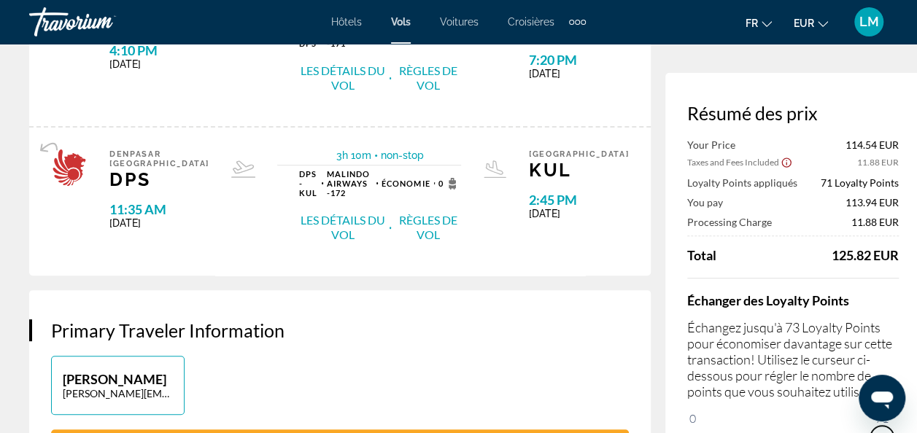
scroll to position [0, 0]
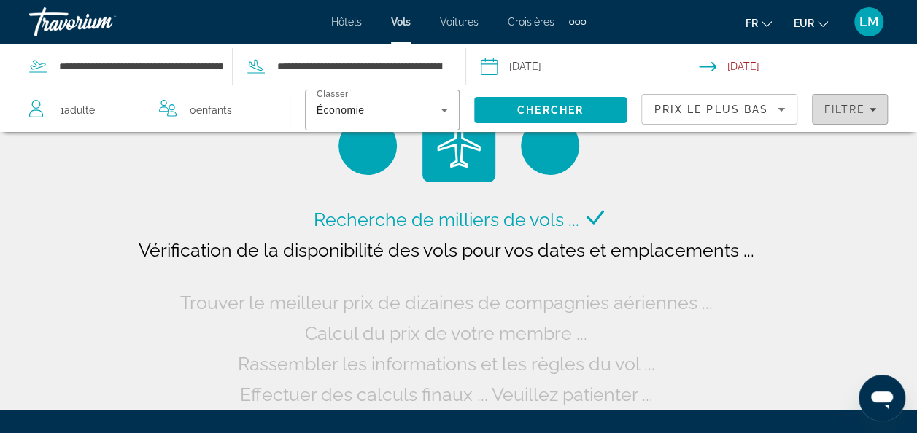
click at [833, 117] on span "Filters" at bounding box center [849, 109] width 74 height 35
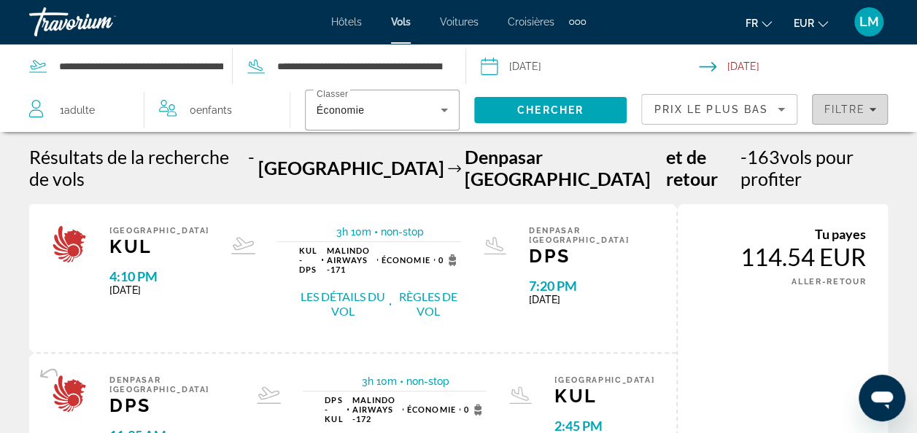
click at [846, 110] on span "Filtre" at bounding box center [844, 110] width 42 height 12
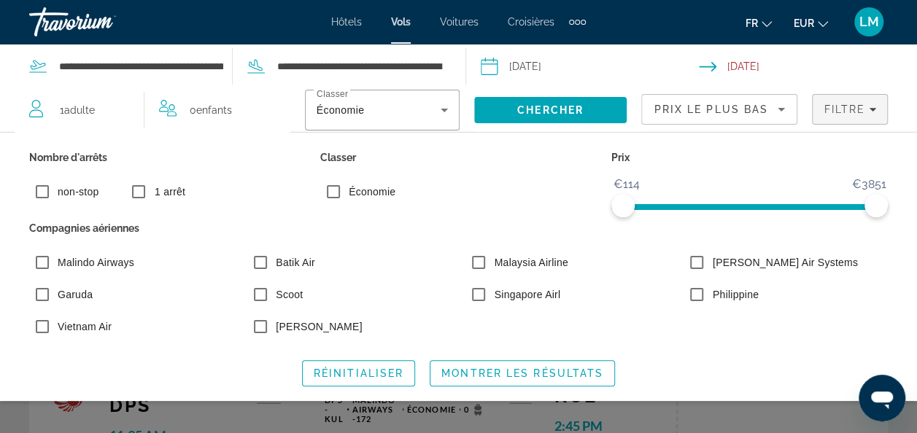
click at [874, 71] on input "Return date: Nov 4, 2025" at bounding box center [811, 68] width 224 height 48
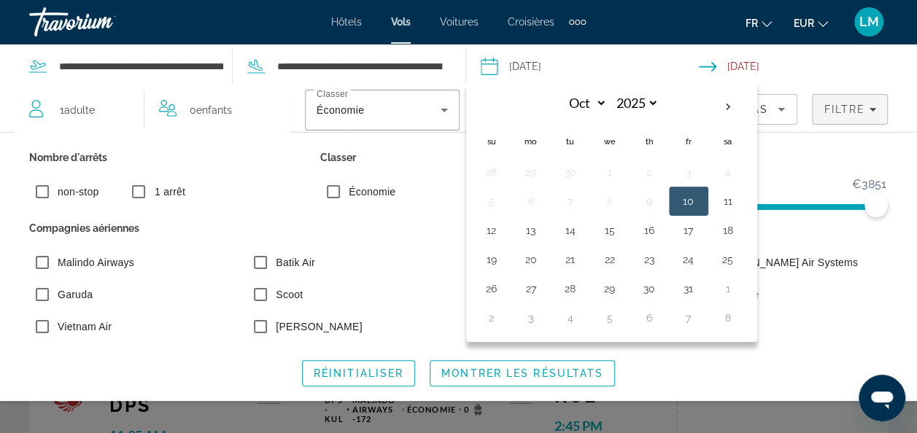
click at [874, 71] on input "Return date: Nov 4, 2025" at bounding box center [811, 68] width 224 height 48
click at [462, 382] on span "Search widget" at bounding box center [522, 373] width 184 height 35
